Goal: Information Seeking & Learning: Compare options

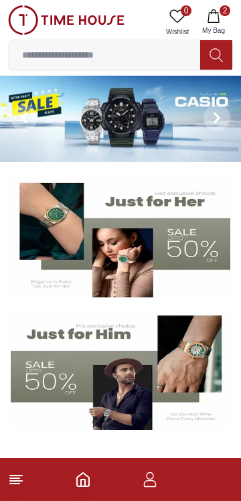
scroll to position [1, 0]
click at [150, 52] on input at bounding box center [105, 55] width 192 height 27
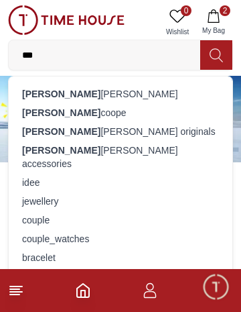
type input "***"
click at [150, 93] on div "[PERSON_NAME]" at bounding box center [121, 93] width 208 height 19
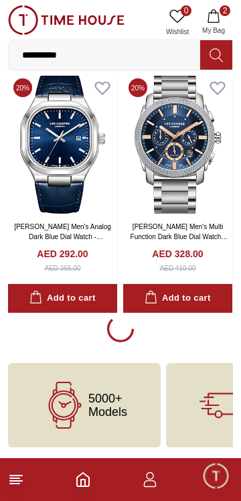
scroll to position [2357, 0]
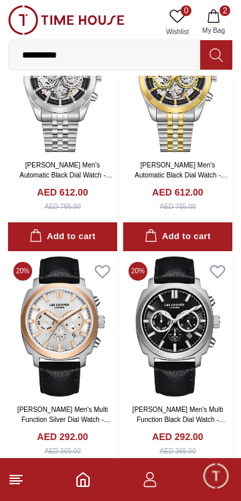
scroll to position [2828, 0]
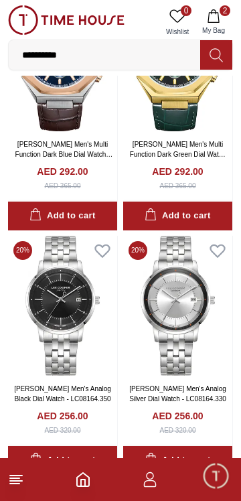
click at [199, 178] on h4 "AED 292.00" at bounding box center [177, 171] width 51 height 13
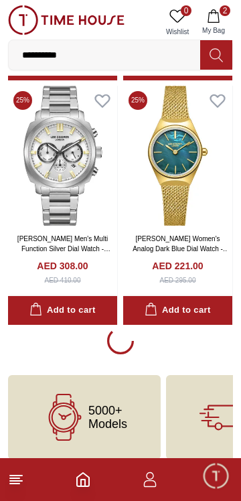
scroll to position [7160, 0]
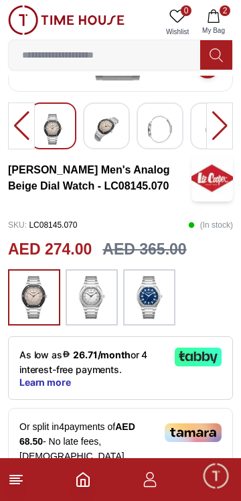
scroll to position [194, 0]
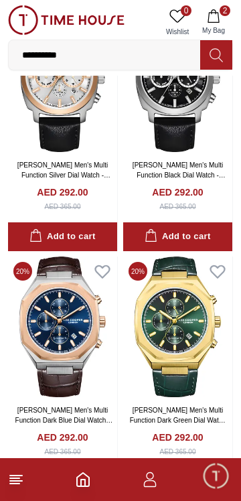
scroll to position [3069, 0]
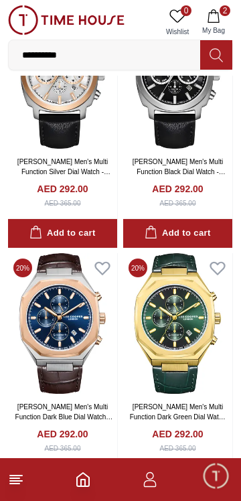
click at [80, 150] on img at bounding box center [62, 79] width 109 height 141
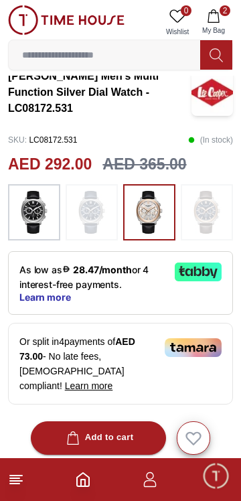
scroll to position [268, 0]
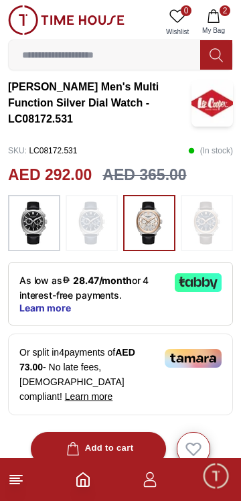
click at [52, 231] on div at bounding box center [34, 223] width 52 height 56
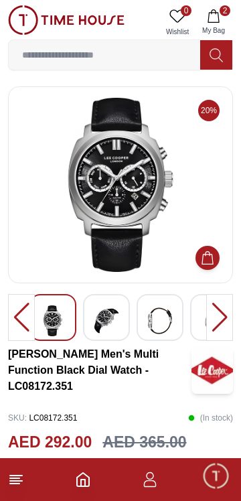
scroll to position [268, 0]
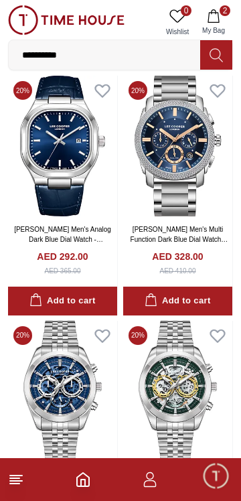
scroll to position [2252, 0]
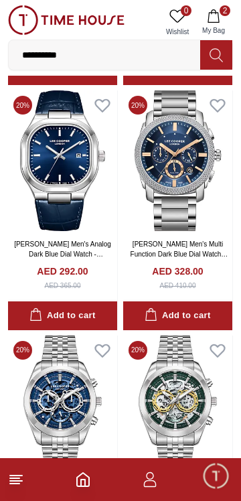
click at [196, 268] on link "[PERSON_NAME] Men's Multi Function Dark Blue Dial Watch - LC08177.390" at bounding box center [180, 254] width 98 height 27
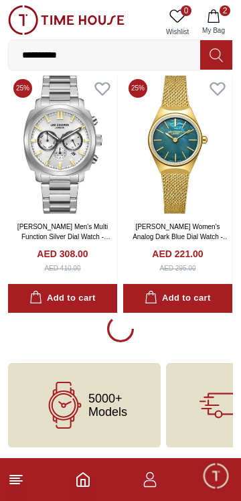
scroll to position [7437, 0]
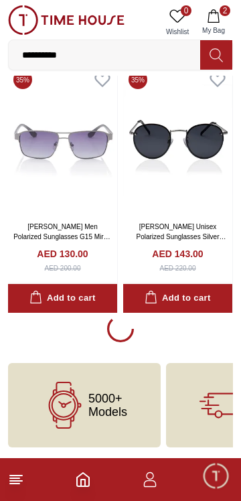
scroll to position [12539, 0]
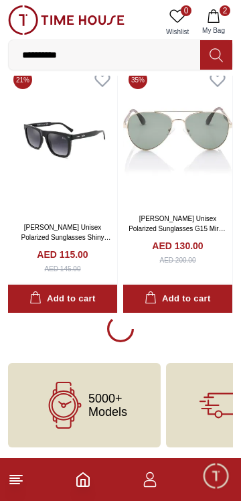
scroll to position [17786, 0]
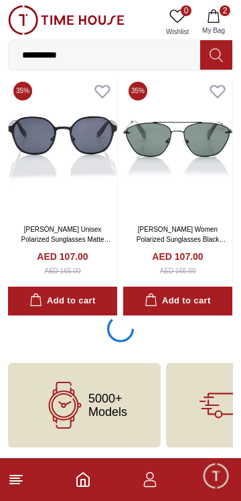
scroll to position [20321, 0]
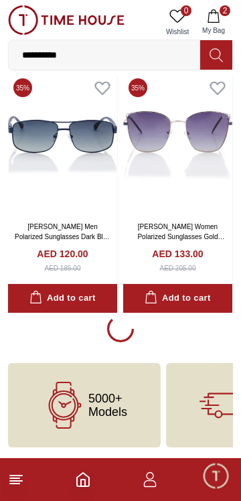
scroll to position [22862, 0]
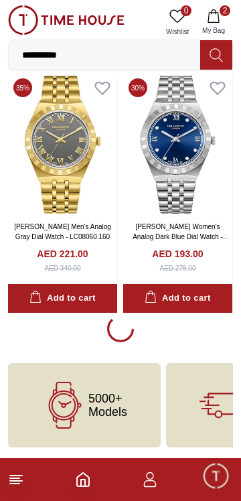
scroll to position [24929, 0]
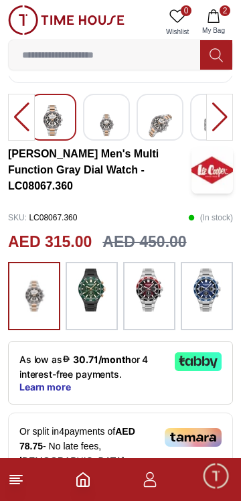
scroll to position [200, 0]
click at [101, 312] on img at bounding box center [92, 290] width 34 height 43
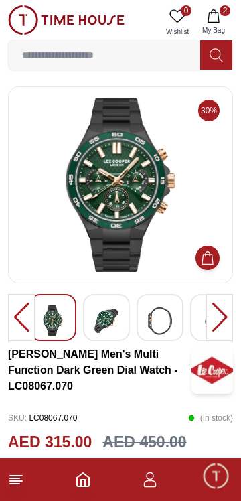
click at [220, 327] on div at bounding box center [219, 317] width 27 height 47
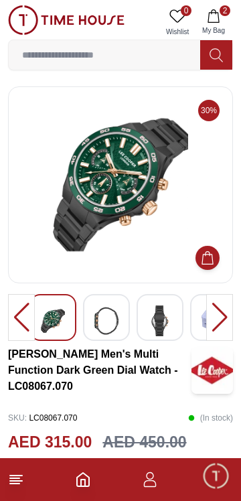
click at [223, 324] on div at bounding box center [219, 317] width 27 height 47
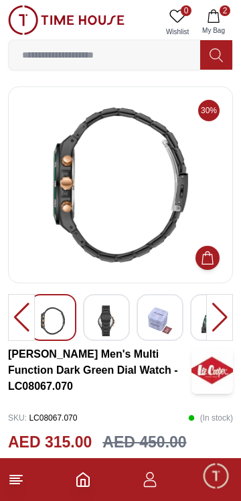
click at [221, 322] on div at bounding box center [219, 317] width 27 height 47
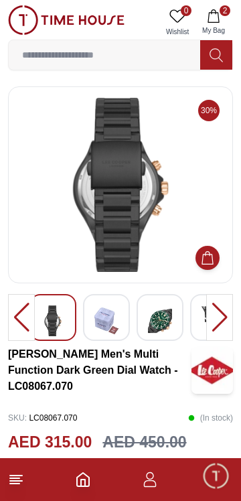
click at [221, 321] on div at bounding box center [219, 317] width 27 height 47
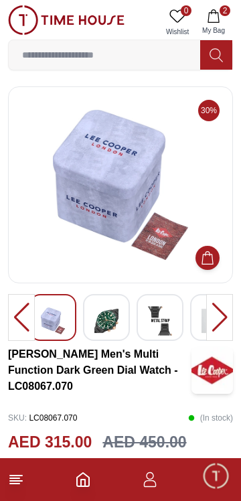
click at [221, 318] on div at bounding box center [219, 317] width 27 height 47
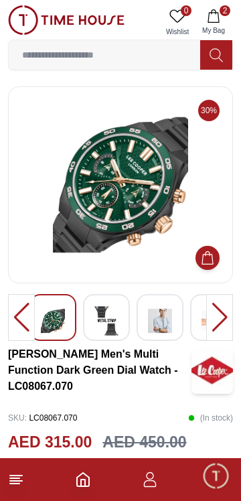
click at [221, 322] on div at bounding box center [219, 317] width 27 height 47
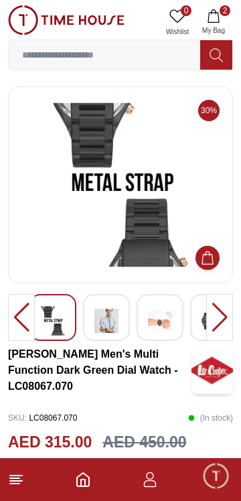
click at [219, 323] on div at bounding box center [219, 317] width 27 height 47
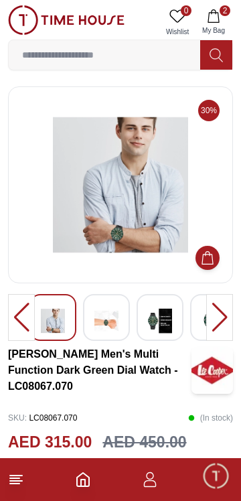
click at [220, 322] on div at bounding box center [219, 317] width 27 height 47
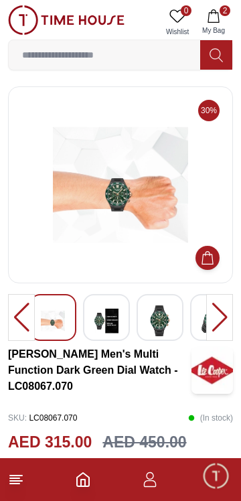
click at [219, 320] on div at bounding box center [219, 317] width 27 height 47
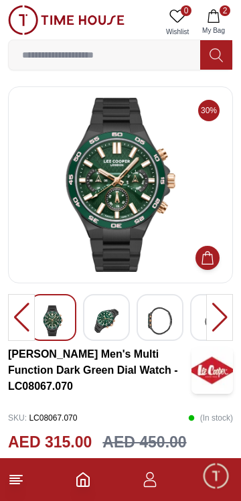
scroll to position [200, 0]
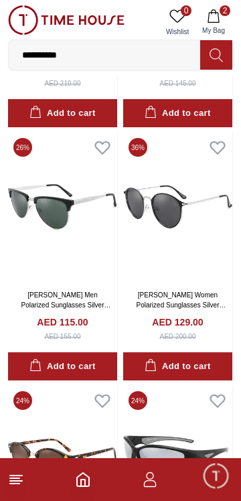
scroll to position [13254, 0]
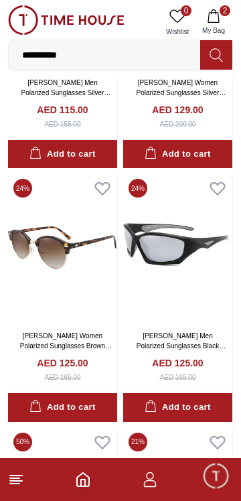
click at [150, 61] on input "**********" at bounding box center [105, 55] width 192 height 27
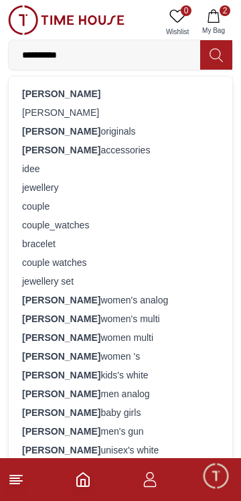
scroll to position [22860, 0]
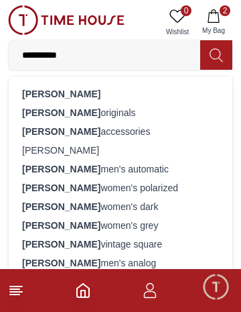
click at [121, 115] on div "[PERSON_NAME] originals" at bounding box center [121, 112] width 208 height 19
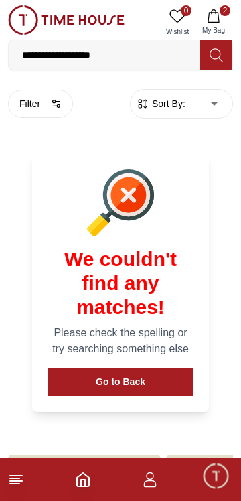
click at [158, 62] on input "**********" at bounding box center [105, 55] width 192 height 27
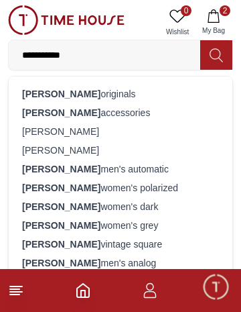
type input "**********"
click at [160, 173] on div "[PERSON_NAME] men's automatic" at bounding box center [121, 169] width 208 height 19
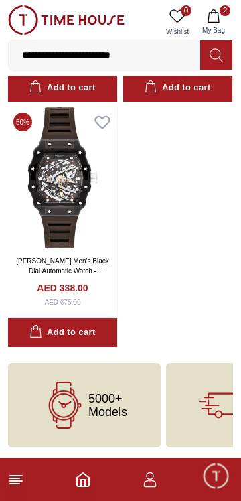
scroll to position [1736, 0]
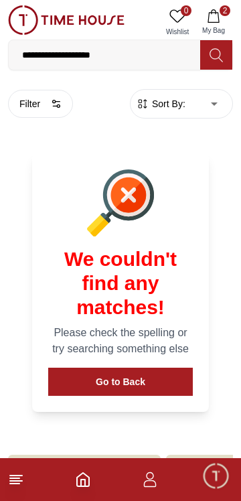
click at [218, 105] on body "**********" at bounding box center [120, 270] width 241 height 540
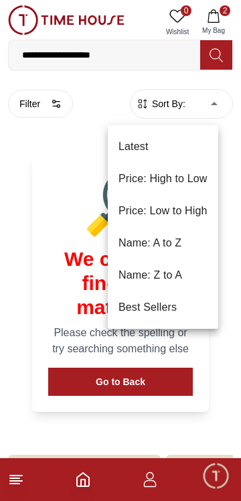
click at [209, 215] on li "Price: Low to High" at bounding box center [163, 211] width 111 height 32
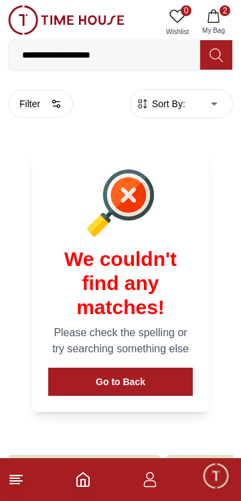
type input "*"
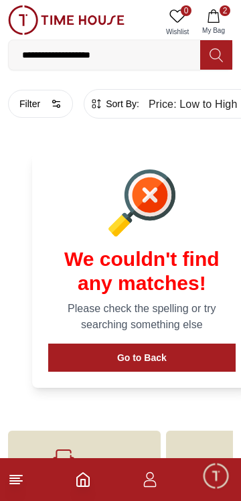
click at [139, 107] on span "Sort By:" at bounding box center [121, 103] width 36 height 13
click at [103, 104] on icon "button" at bounding box center [96, 103] width 13 height 13
click at [57, 103] on icon "button" at bounding box center [56, 104] width 11 height 11
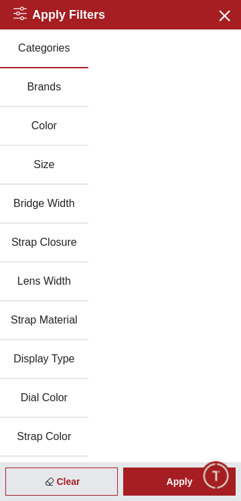
click at [77, 217] on button "Bridge Width" at bounding box center [44, 204] width 88 height 39
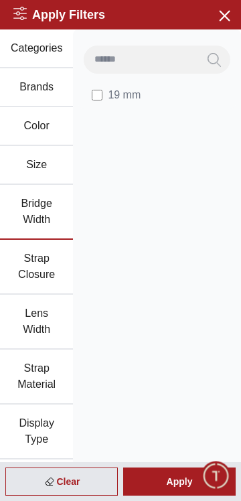
click at [63, 177] on button "Size" at bounding box center [36, 165] width 73 height 39
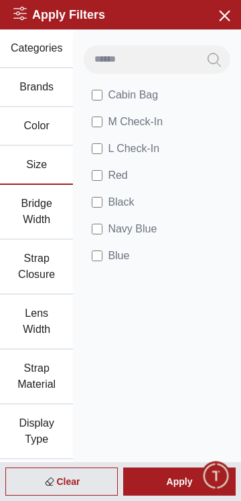
click at [131, 211] on span "Black" at bounding box center [121, 202] width 26 height 16
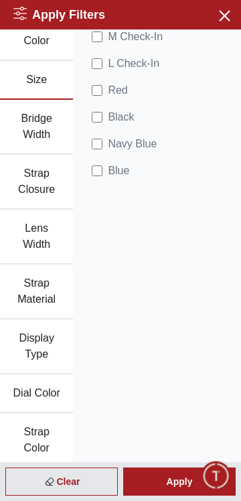
scroll to position [98, 0]
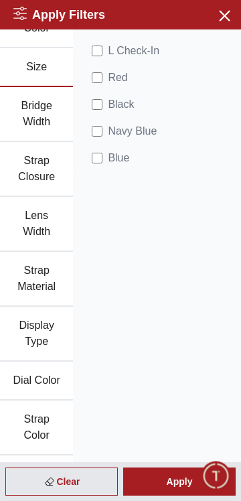
click at [72, 307] on button "Strap Material" at bounding box center [36, 279] width 73 height 55
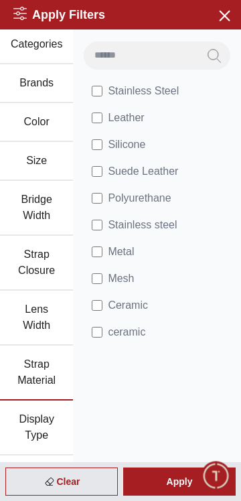
scroll to position [3, 0]
click at [110, 345] on li "ceramic" at bounding box center [160, 333] width 152 height 27
click at [117, 314] on span "Ceramic" at bounding box center [128, 306] width 40 height 16
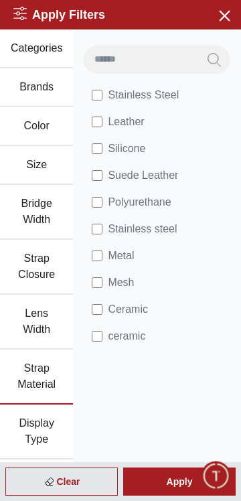
click at [201, 420] on div "Stainless Steel Leather Silicone Suede Leather Polyurethane Stainless steel Met…" at bounding box center [157, 448] width 168 height 838
click at [192, 481] on div "Apply" at bounding box center [179, 482] width 113 height 28
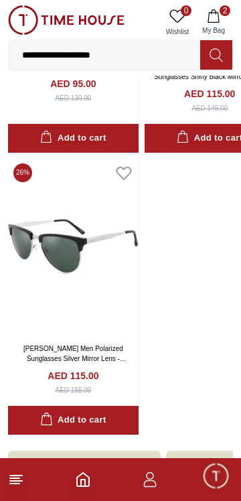
scroll to position [391, 0]
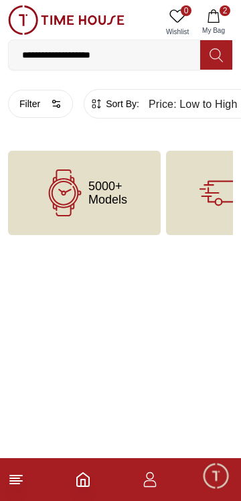
click at [160, 56] on input "**********" at bounding box center [105, 55] width 192 height 27
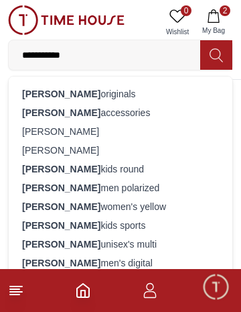
scroll to position [39, 0]
type input "**********"
click at [69, 137] on div "[PERSON_NAME]" at bounding box center [121, 131] width 208 height 19
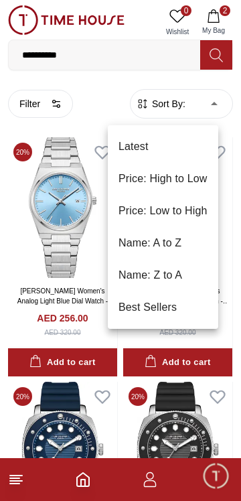
click at [211, 213] on li "Price: Low to High" at bounding box center [163, 211] width 111 height 32
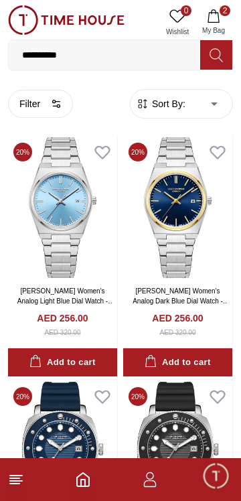
type input "*"
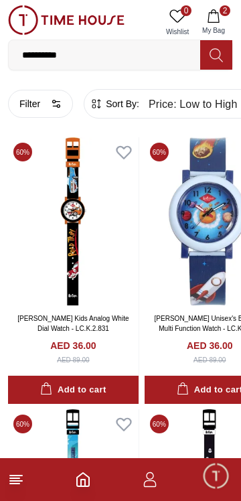
click at [68, 109] on button "Filter" at bounding box center [40, 104] width 65 height 28
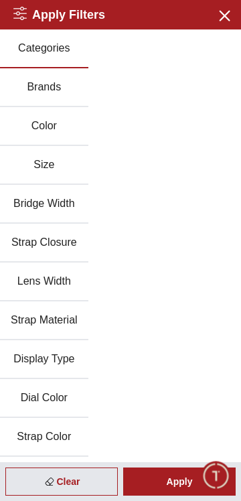
click at [68, 97] on button "Brands" at bounding box center [44, 87] width 88 height 39
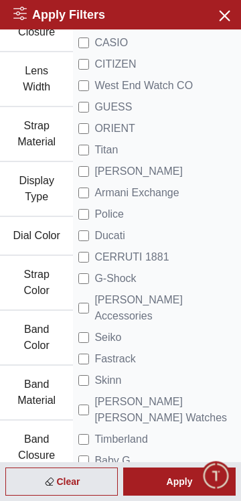
scroll to position [245, 0]
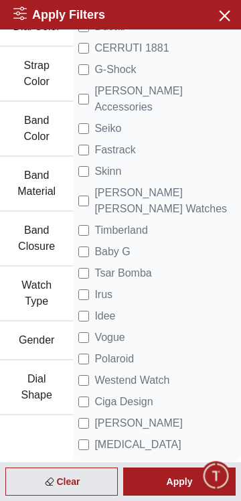
scroll to position [511, 0]
click at [162, 139] on li "Fastrack" at bounding box center [157, 149] width 158 height 21
click at [135, 142] on span "Fastrack" at bounding box center [115, 150] width 41 height 16
click at [156, 185] on span "[PERSON_NAME] [PERSON_NAME] Watches" at bounding box center [165, 201] width 141 height 32
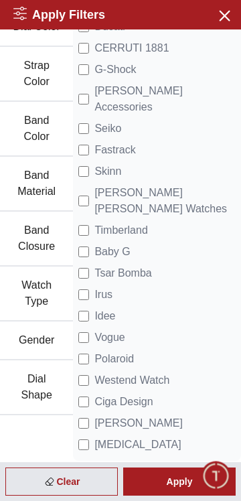
click at [107, 446] on span "[MEDICAL_DATA]" at bounding box center [138, 445] width 86 height 16
click at [56, 345] on button "Gender" at bounding box center [36, 341] width 73 height 39
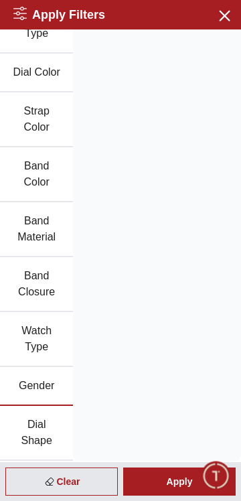
click at [178, 483] on div "Apply" at bounding box center [179, 482] width 113 height 28
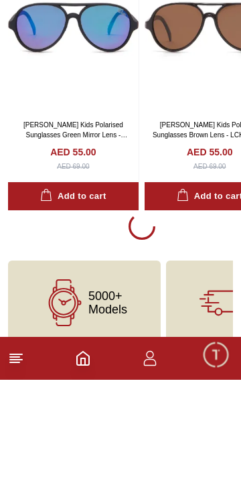
scroll to position [2615, 0]
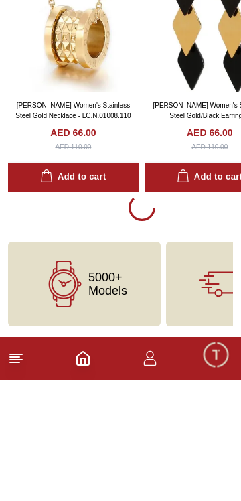
scroll to position [8443, 0]
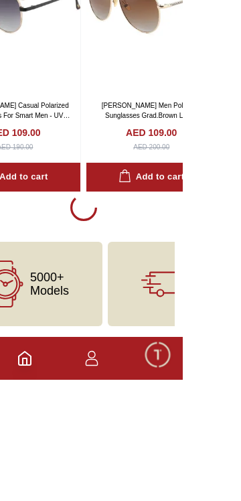
scroll to position [14304, 0]
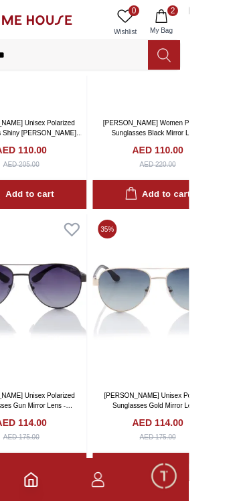
scroll to position [14689, 0]
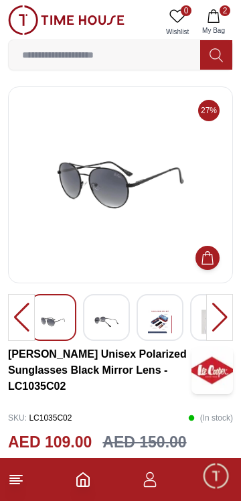
click at [221, 318] on div at bounding box center [219, 317] width 27 height 47
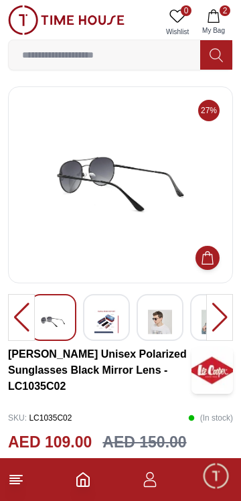
click at [222, 323] on div at bounding box center [219, 317] width 27 height 47
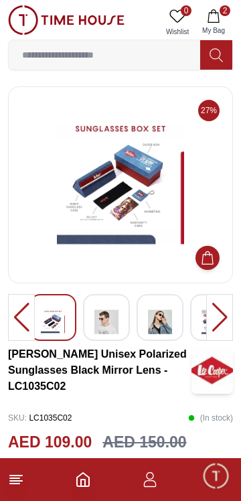
click at [225, 319] on div at bounding box center [219, 317] width 27 height 47
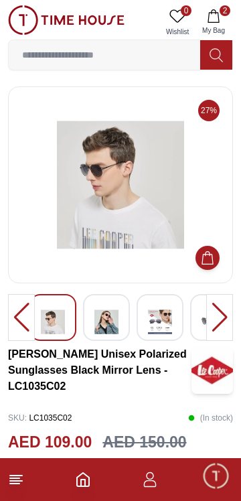
click at [223, 322] on div at bounding box center [219, 317] width 27 height 47
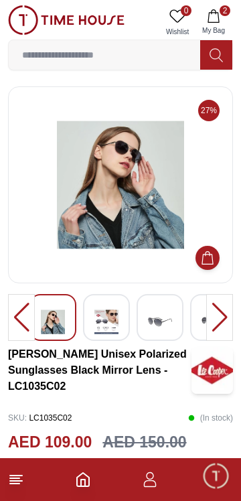
click at [224, 320] on div at bounding box center [219, 317] width 27 height 47
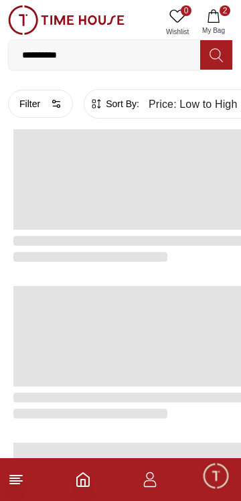
scroll to position [2245, 0]
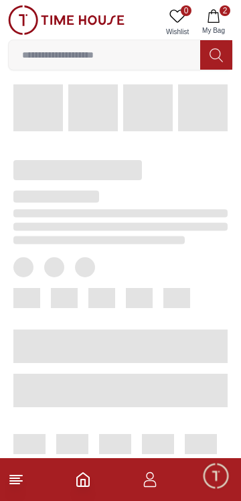
scroll to position [550, 0]
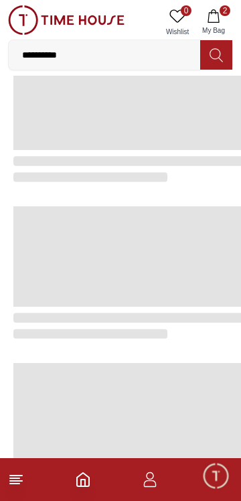
scroll to position [2245, 0]
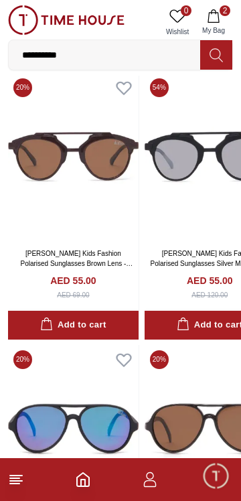
scroll to position [14304, 0]
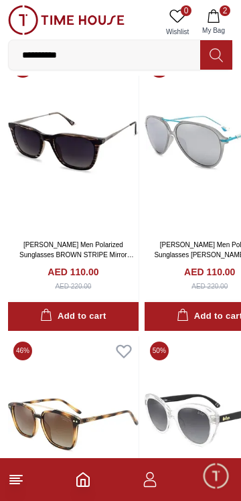
click at [176, 57] on input "**********" at bounding box center [105, 55] width 192 height 27
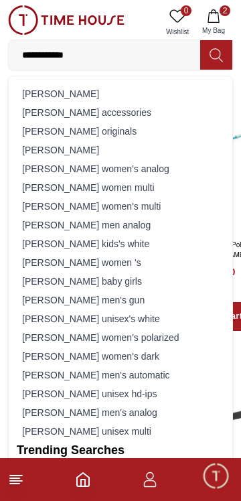
type input "**********"
click at [81, 481] on polyline "Home" at bounding box center [83, 483] width 4 height 7
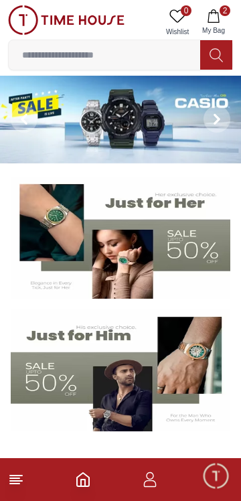
click at [84, 483] on icon "Home" at bounding box center [83, 480] width 16 height 16
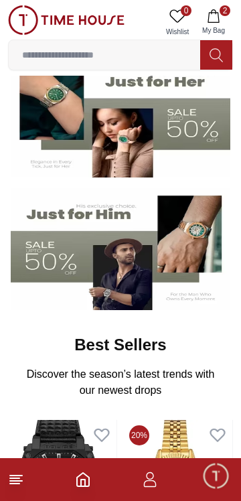
scroll to position [121, 0]
click at [182, 249] on img at bounding box center [121, 249] width 220 height 122
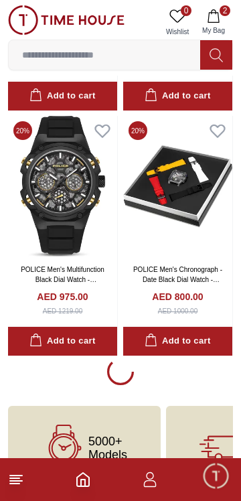
scroll to position [2220, 0]
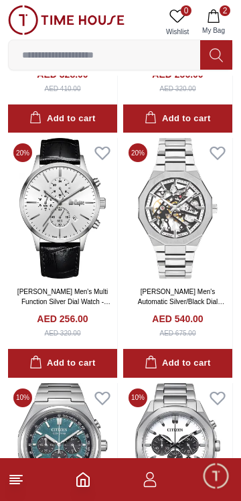
scroll to position [5818, 0]
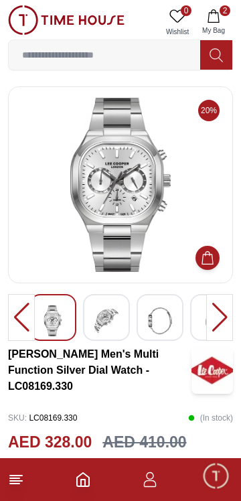
click at [221, 323] on div at bounding box center [219, 317] width 27 height 47
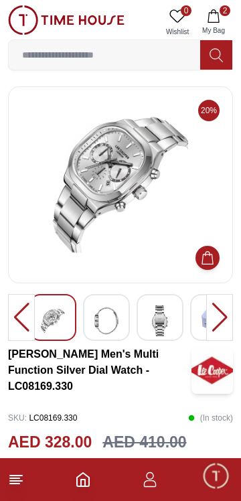
click at [223, 322] on div at bounding box center [219, 317] width 27 height 47
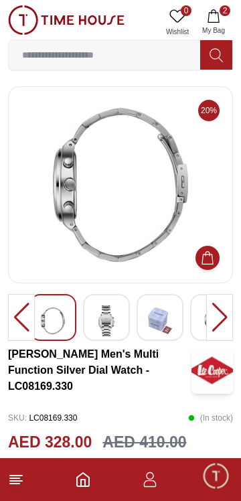
click at [219, 322] on div at bounding box center [219, 317] width 27 height 47
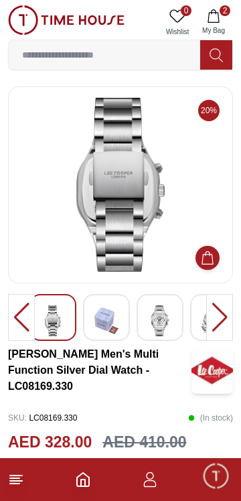
click at [215, 320] on div at bounding box center [219, 317] width 27 height 47
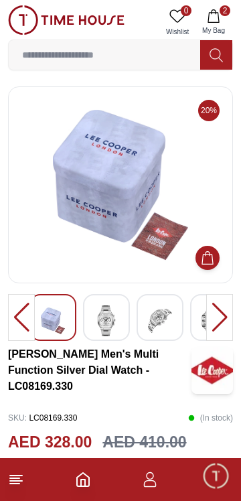
click at [222, 321] on div at bounding box center [219, 317] width 27 height 47
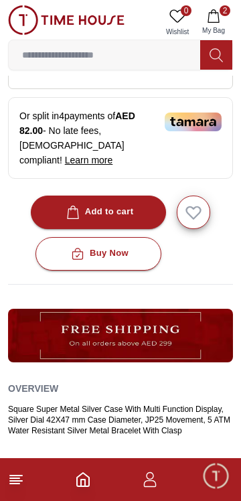
scroll to position [325, 0]
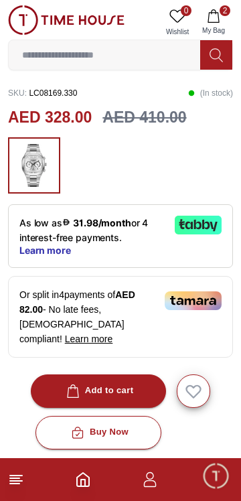
click at [205, 231] on icon at bounding box center [198, 225] width 47 height 19
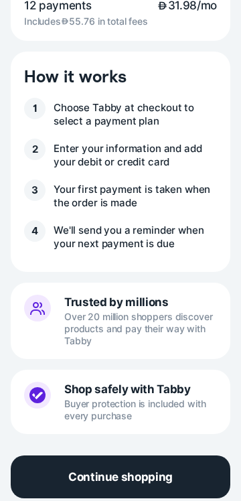
scroll to position [573, 0]
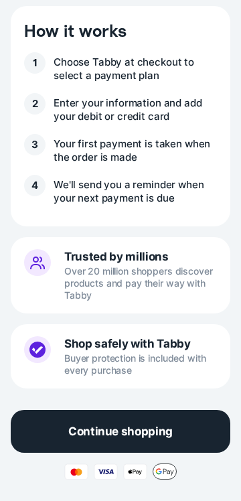
scroll to position [2366, 0]
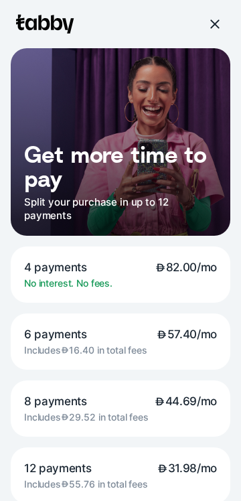
scroll to position [2245, 0]
click at [214, 27] on div at bounding box center [215, 24] width 12 height 12
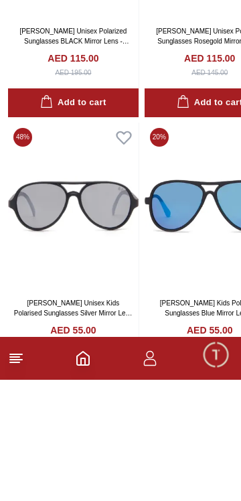
scroll to position [2798, 0]
